Goal: Contribute content: Add original content to the website for others to see

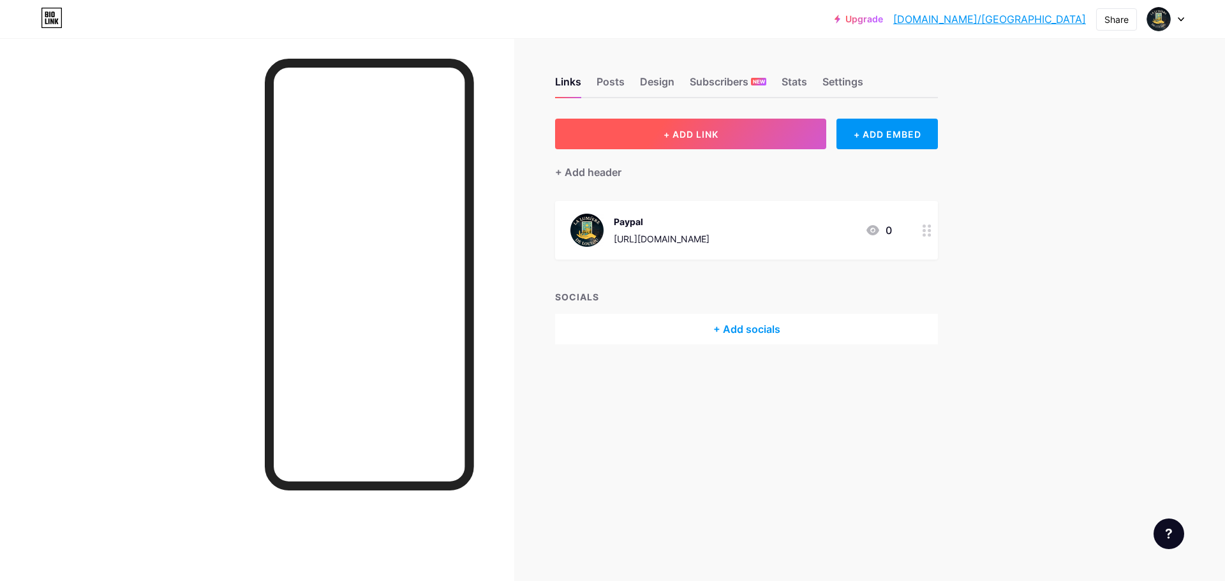
click at [728, 131] on button "+ ADD LINK" at bounding box center [690, 134] width 271 height 31
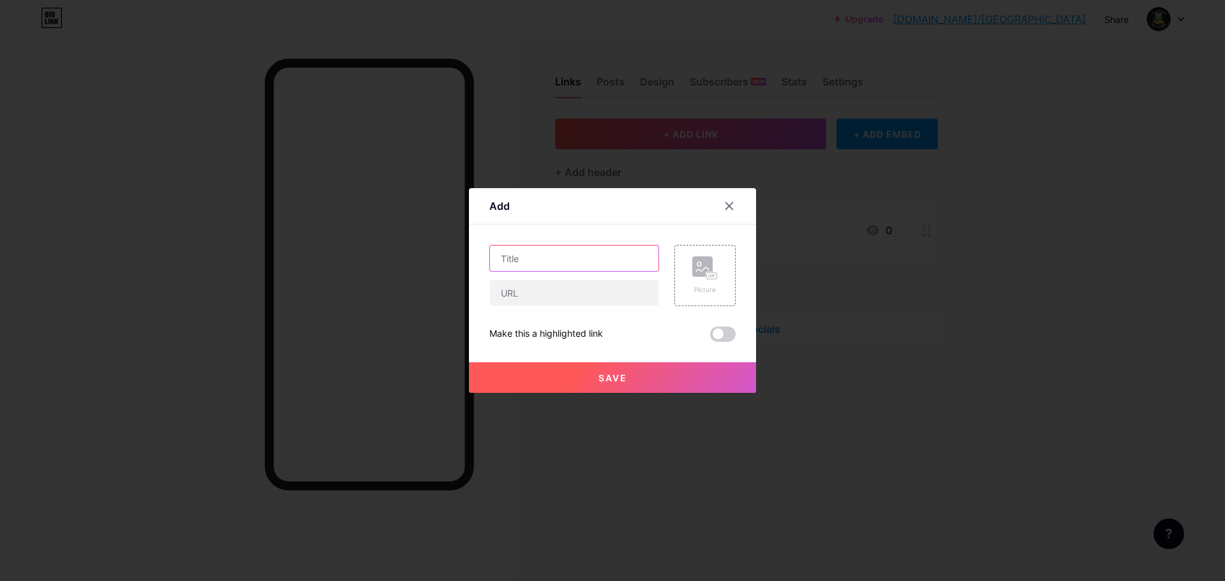
click at [550, 257] on input "text" at bounding box center [574, 259] width 168 height 26
paste input "[URL][DOMAIN_NAME]"
click at [498, 291] on input "[URL][DOMAIN_NAME]" at bounding box center [574, 293] width 168 height 26
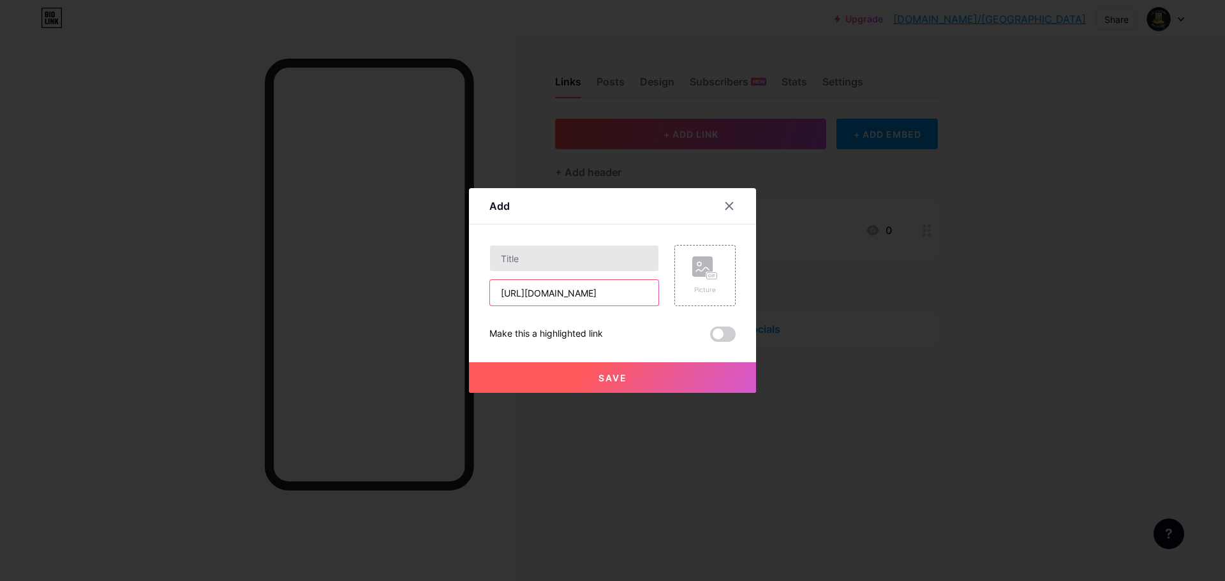
type input "[URL][DOMAIN_NAME]"
click at [572, 258] on input "text" at bounding box center [574, 259] width 168 height 26
type input "Youtube"
click at [702, 271] on rect at bounding box center [702, 266] width 20 height 20
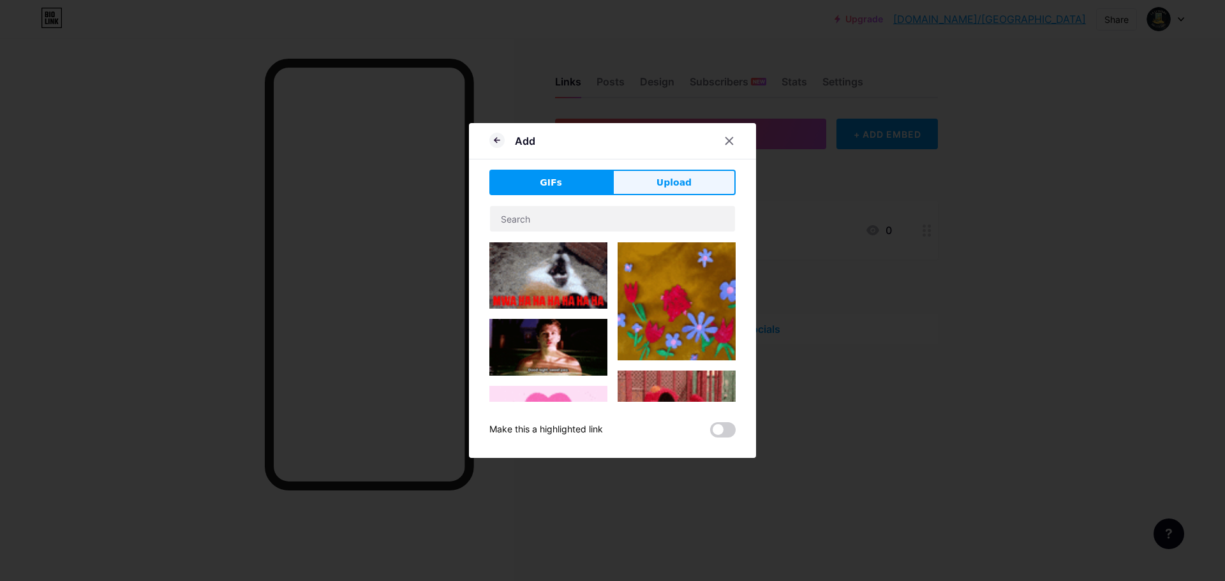
click at [669, 184] on span "Upload" at bounding box center [673, 182] width 35 height 13
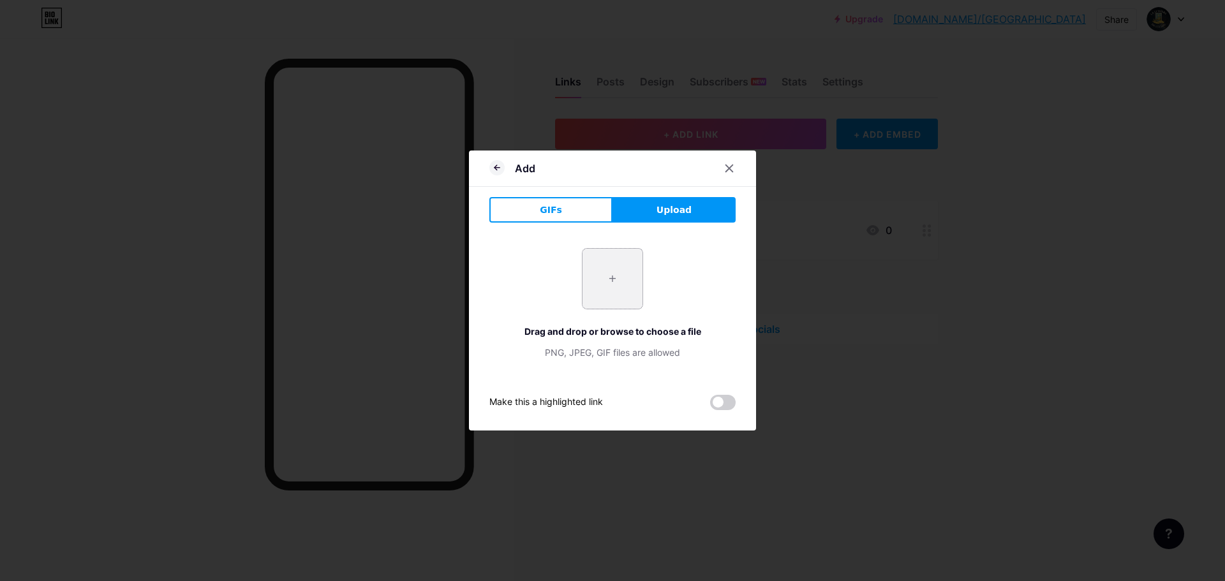
click at [615, 275] on input "file" at bounding box center [612, 279] width 60 height 60
type input "C:\fakepath\Copilot_20250629_111337.png"
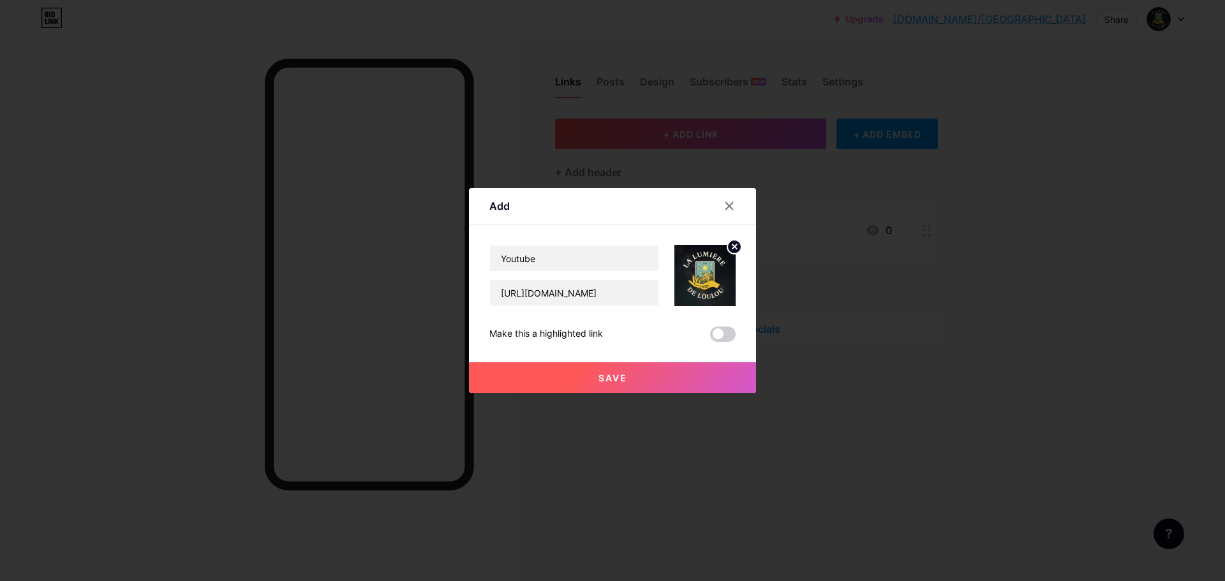
click at [602, 379] on span "Save" at bounding box center [612, 377] width 29 height 11
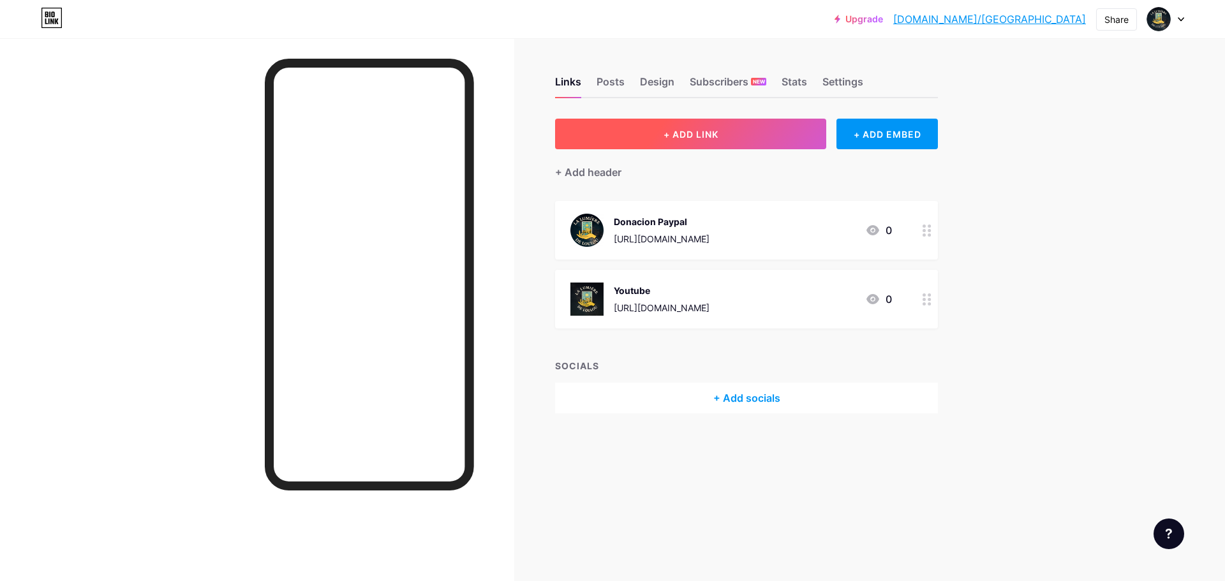
click at [675, 136] on span "+ ADD LINK" at bounding box center [690, 134] width 55 height 11
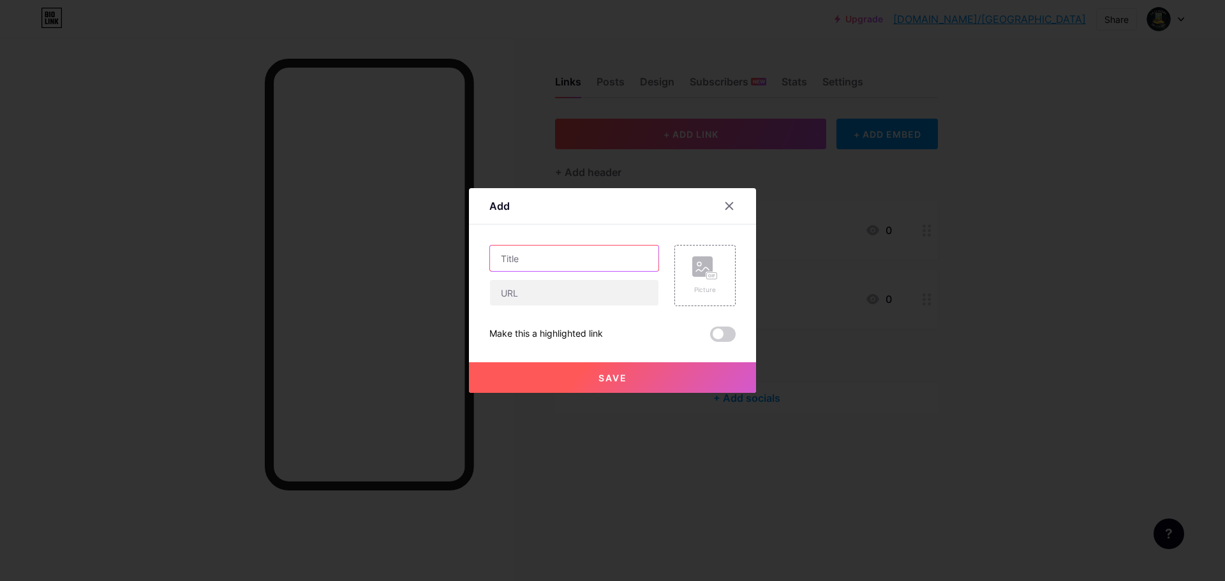
click at [522, 261] on input "text" at bounding box center [574, 259] width 168 height 26
type input "Instagram"
paste input "[URL][DOMAIN_NAME]"
type input "[URL][DOMAIN_NAME]"
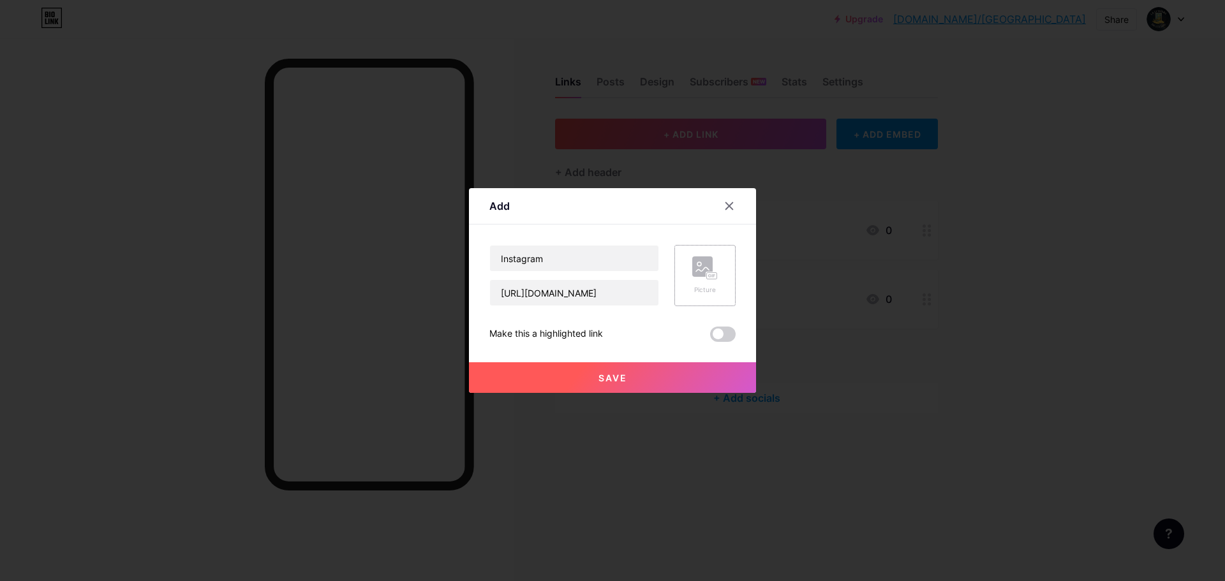
click at [696, 274] on rect at bounding box center [702, 266] width 20 height 20
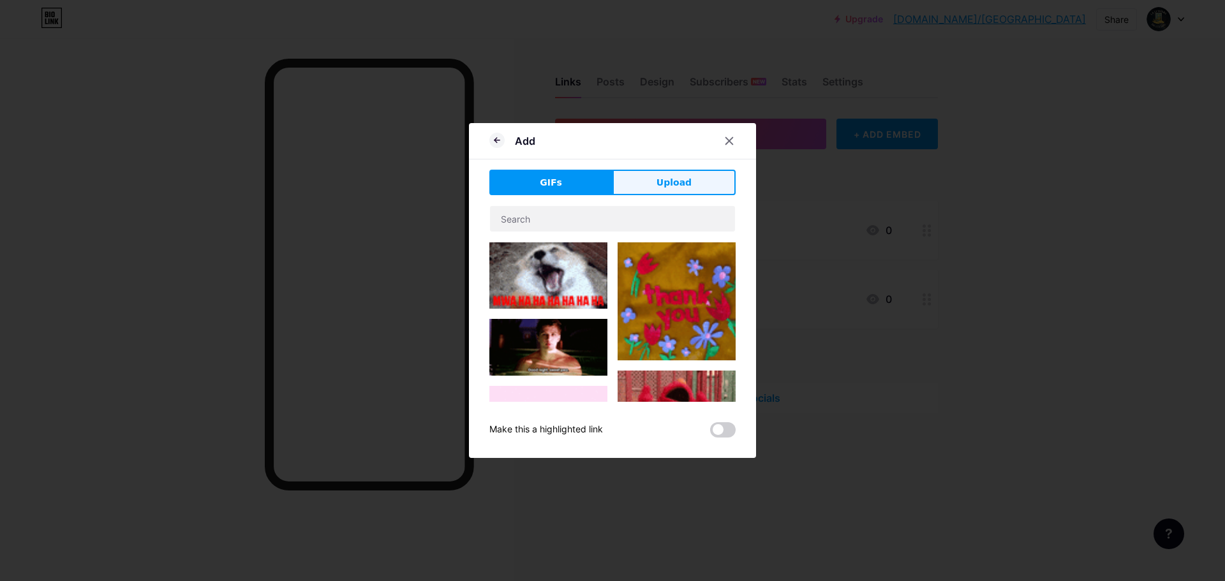
click at [687, 182] on button "Upload" at bounding box center [673, 183] width 123 height 26
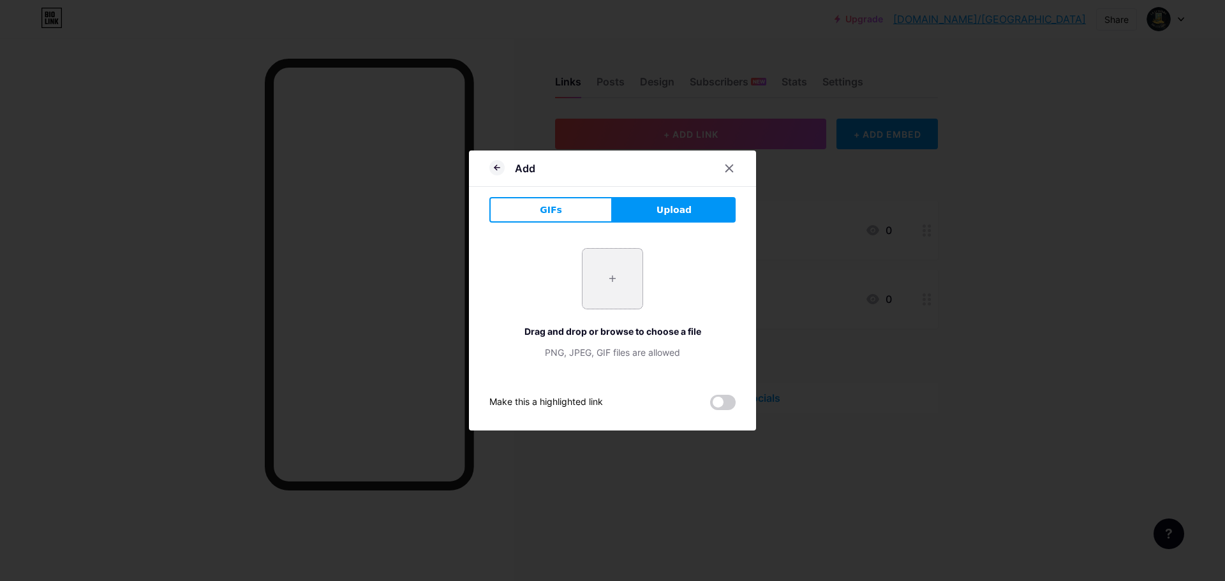
click at [610, 274] on input "file" at bounding box center [612, 279] width 60 height 60
type input "C:\fakepath\Copilot_20250629_105527.png"
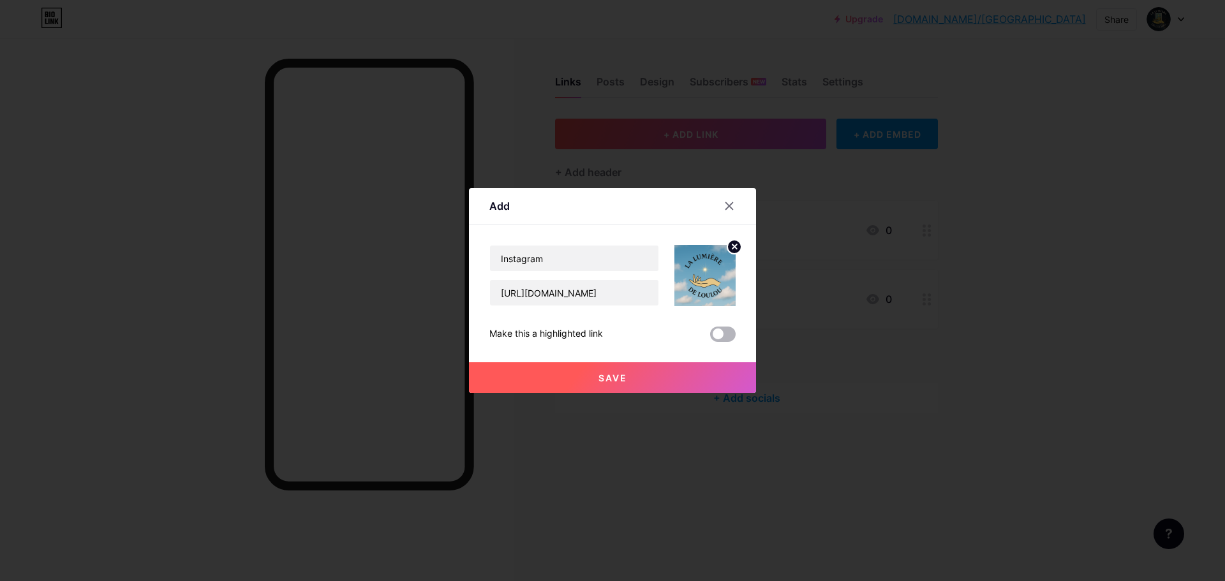
click at [721, 333] on span at bounding box center [723, 334] width 26 height 15
click at [710, 337] on input "checkbox" at bounding box center [710, 337] width 0 height 0
click at [640, 372] on button "Save" at bounding box center [612, 377] width 287 height 31
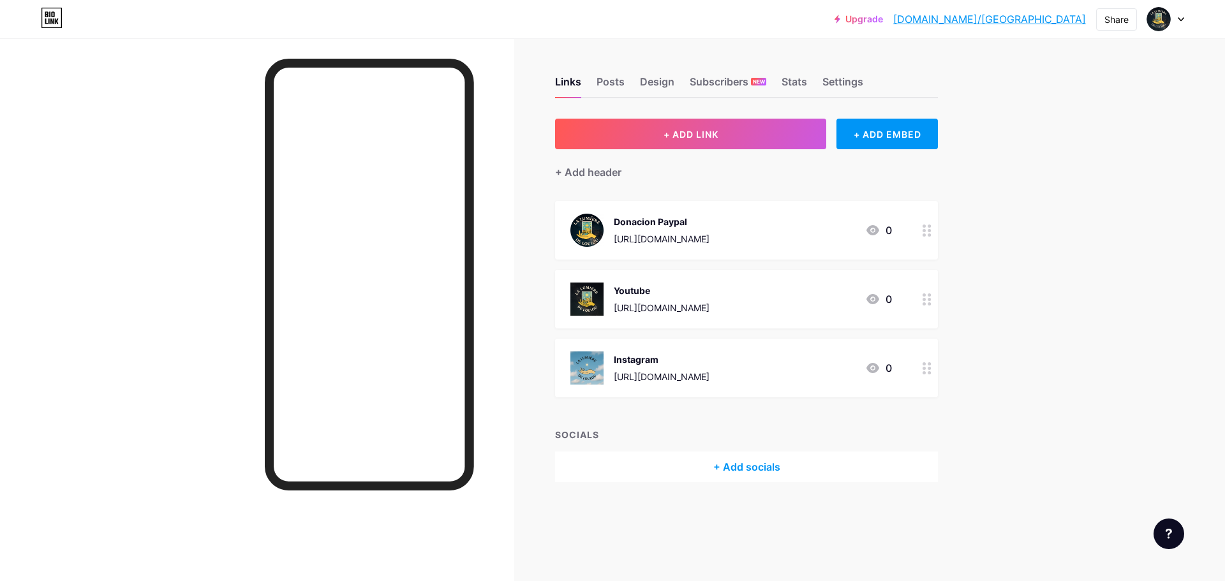
click at [1099, 188] on div "Upgrade [DOMAIN_NAME]/lalumi... [DOMAIN_NAME]/[PERSON_NAME] Share Switch accoun…" at bounding box center [612, 290] width 1225 height 581
